Goal: Information Seeking & Learning: Learn about a topic

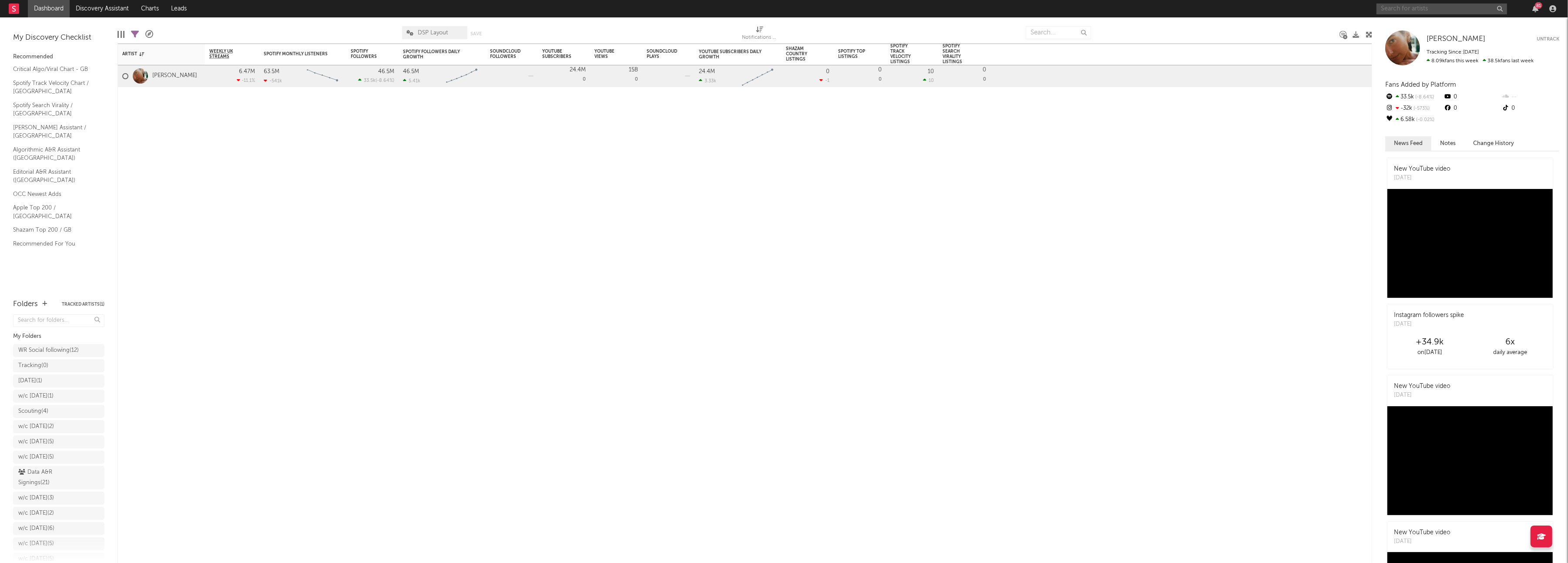
click at [1399, 11] on input "text" at bounding box center [1441, 8] width 131 height 11
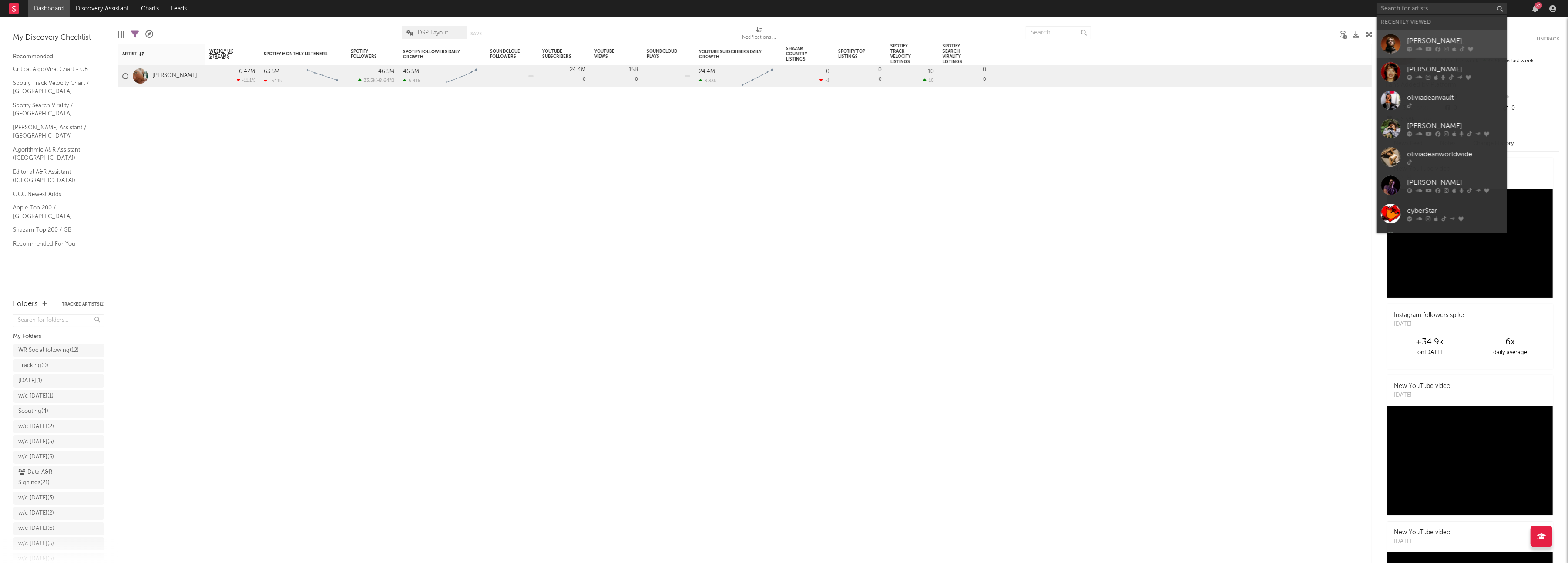
click at [1392, 42] on div at bounding box center [1390, 44] width 20 height 20
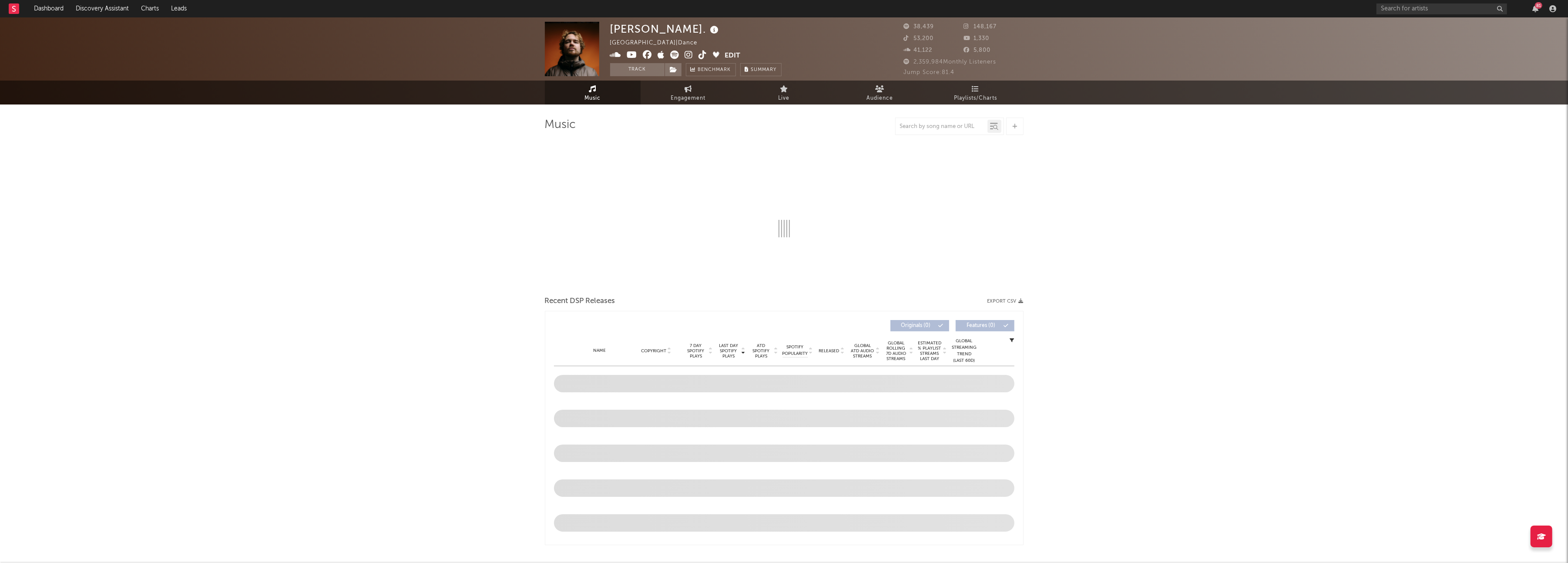
select select "6m"
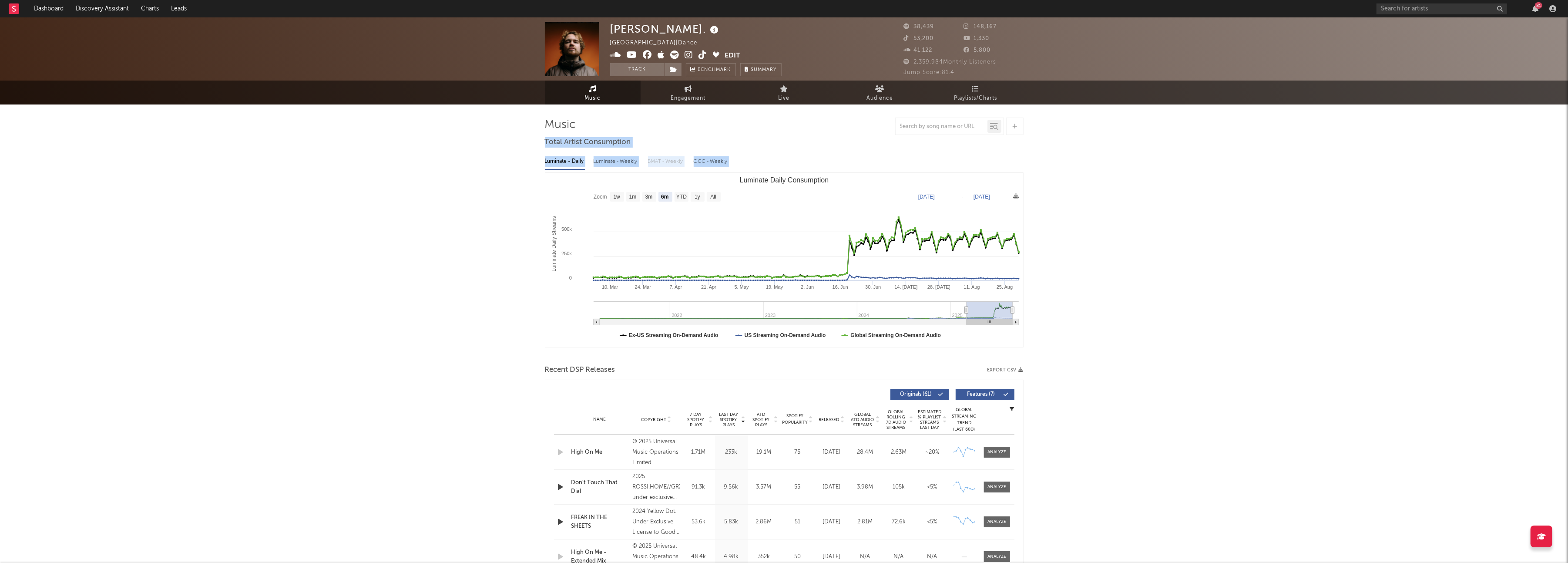
drag, startPoint x: 1169, startPoint y: 188, endPoint x: 1155, endPoint y: 217, distance: 32.2
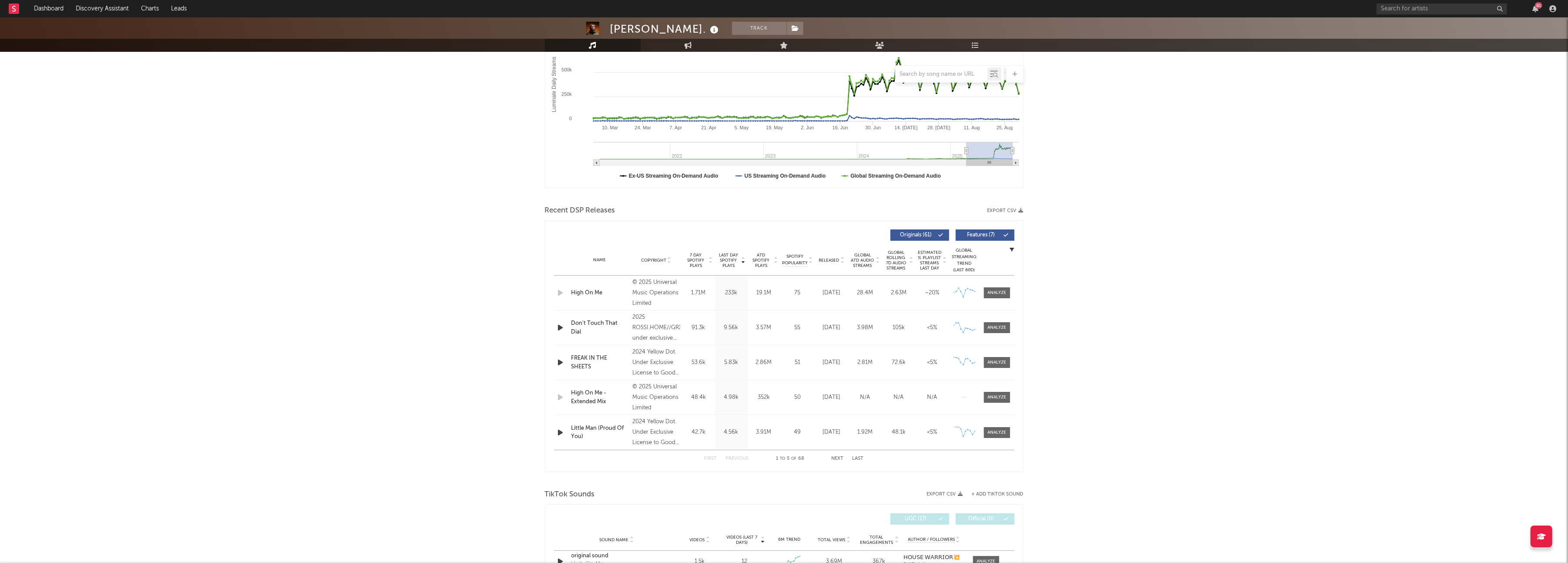
scroll to position [307, 0]
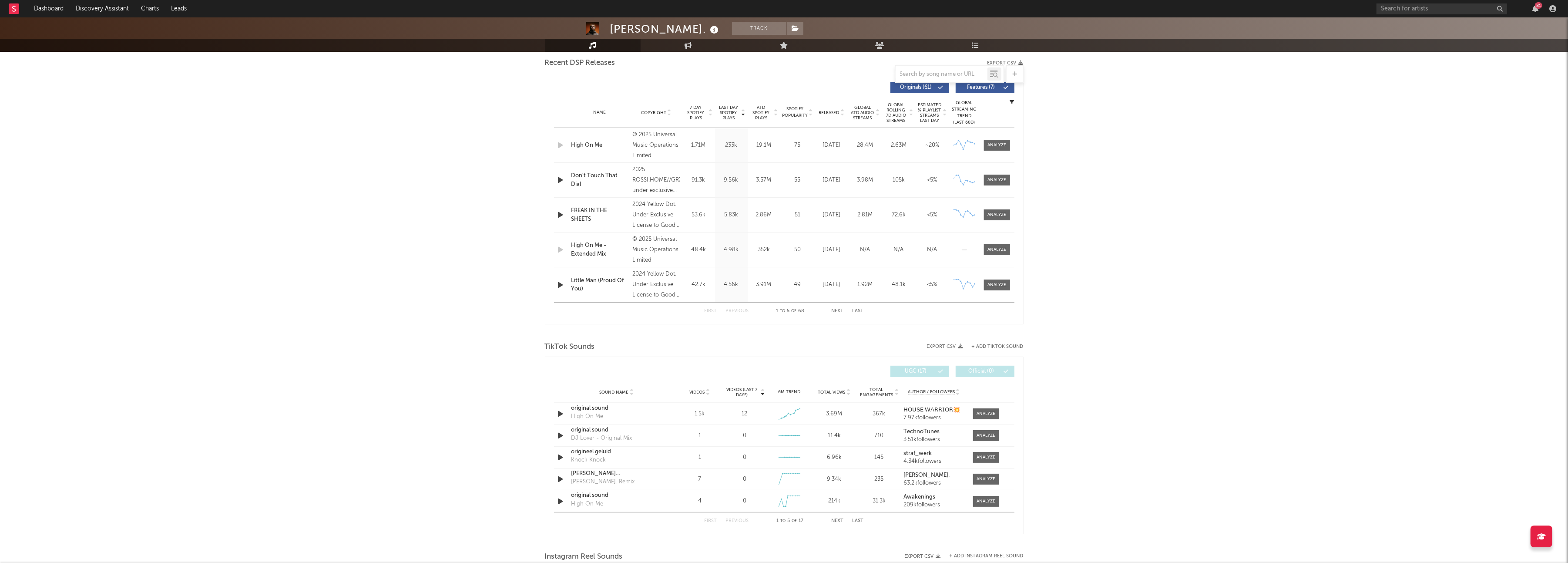
click at [1152, 221] on div "[PERSON_NAME]. Track United Kingdom | Dance Edit Track Benchmark Summary 38,439…" at bounding box center [784, 368] width 1568 height 1315
click at [700, 393] on span "Videos" at bounding box center [697, 392] width 16 height 5
click at [996, 412] on span at bounding box center [986, 413] width 26 height 11
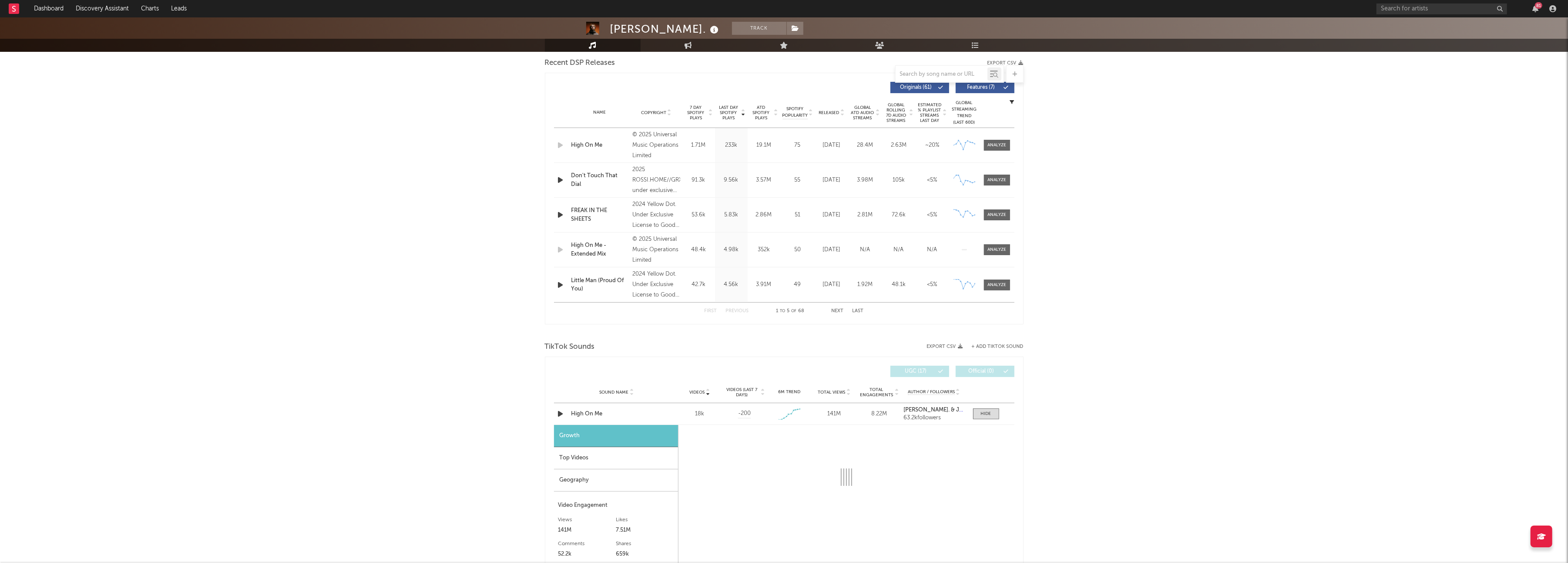
select select "1w"
drag, startPoint x: 600, startPoint y: 459, endPoint x: 627, endPoint y: 455, distance: 27.3
click at [600, 459] on div "Top Videos" at bounding box center [616, 458] width 124 height 22
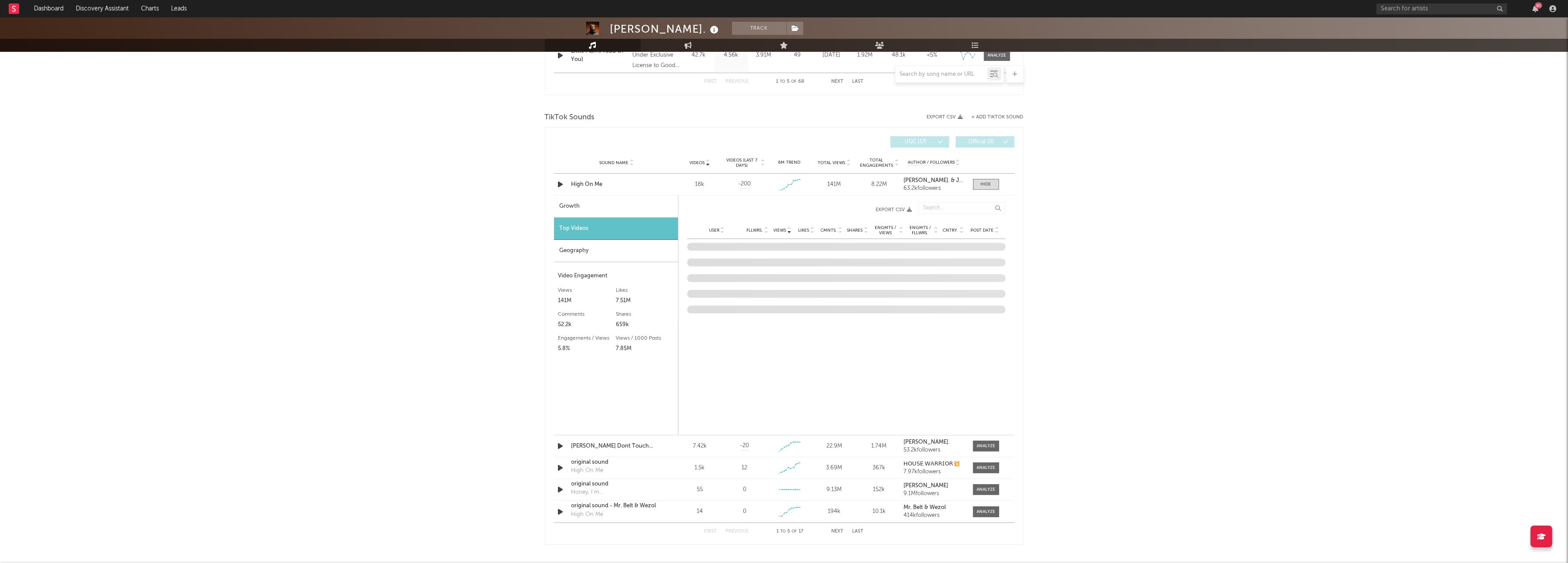
scroll to position [552, 0]
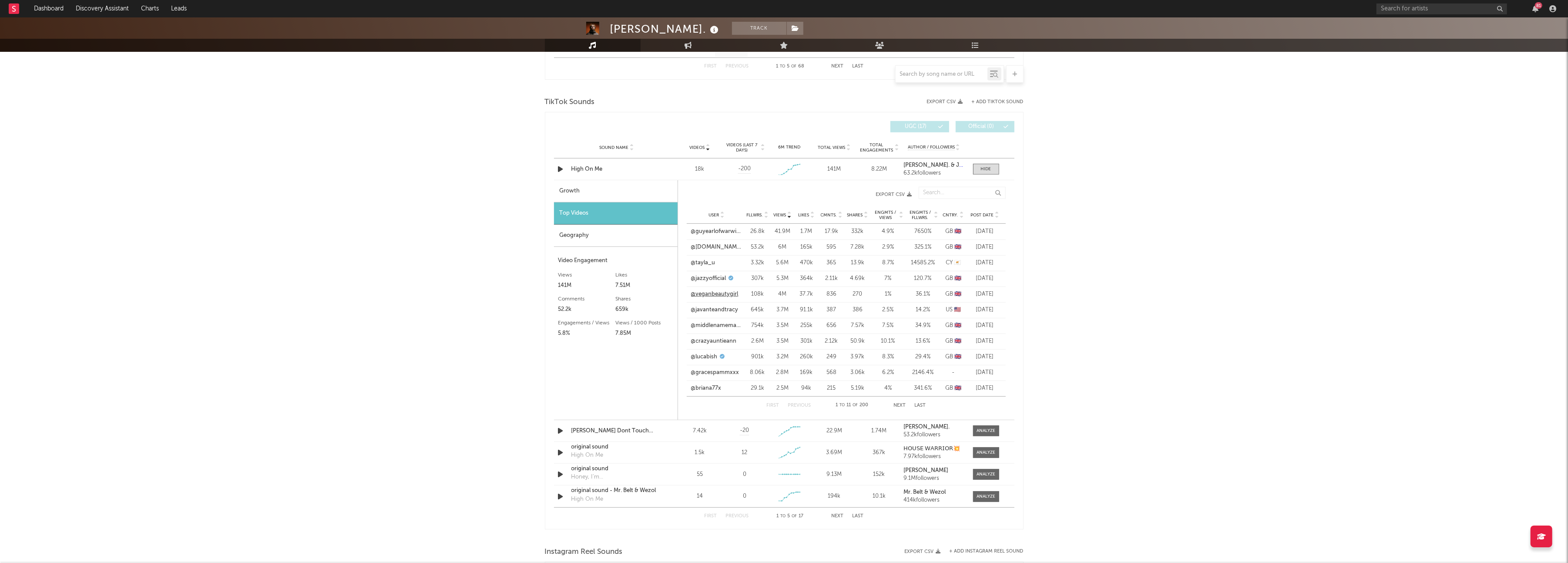
click at [714, 297] on link "@veganbeautygirl" at bounding box center [715, 294] width 47 height 9
click at [912, 194] on div "Views User Fllwrs. Views Likes Cmnts. Shares Engmts / Views Engmts / Fllwrs. Cn…" at bounding box center [846, 194] width 319 height 24
click at [911, 195] on icon "button" at bounding box center [910, 194] width 5 height 5
click at [44, 5] on link "Dashboard" at bounding box center [48, 8] width 42 height 17
